Goal: Check status

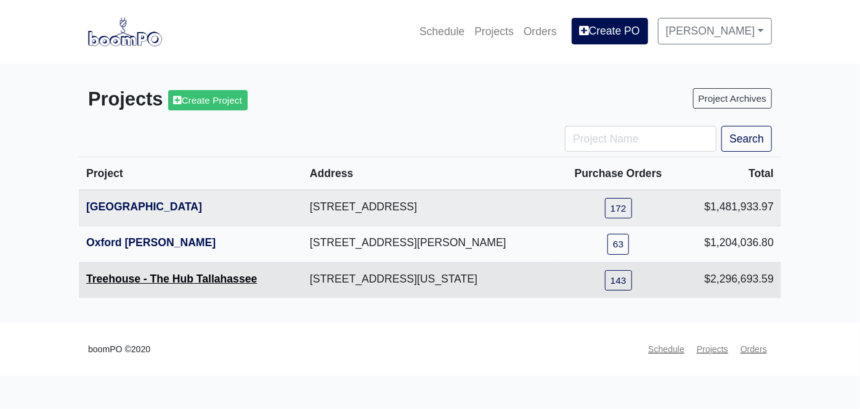
click at [147, 275] on link "Treehouse - The Hub Tallahassee" at bounding box center [171, 278] width 171 height 12
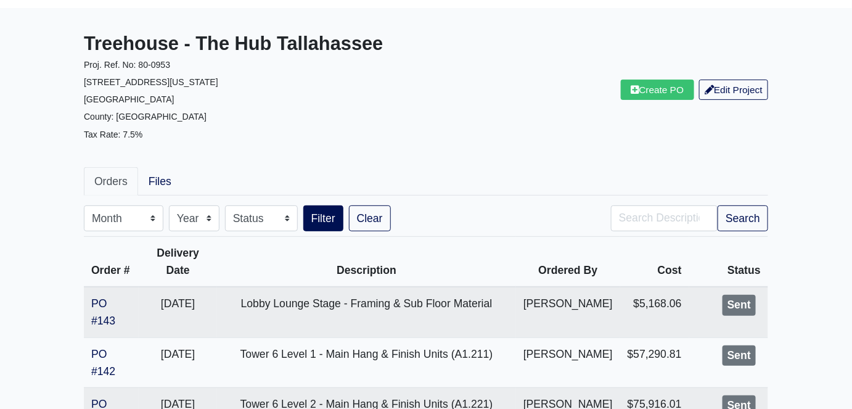
scroll to position [112, 0]
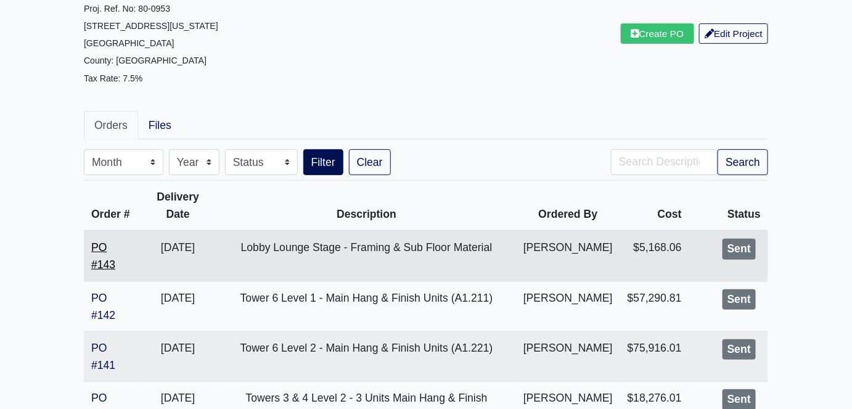
click at [104, 271] on link "PO #143" at bounding box center [103, 256] width 24 height 30
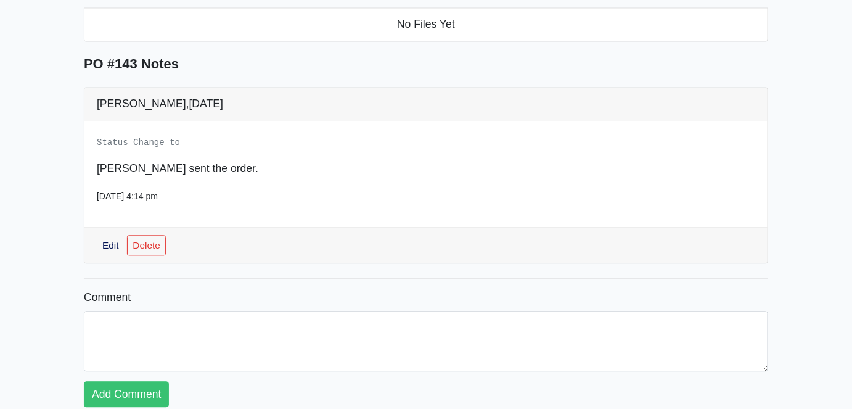
scroll to position [725, 0]
